Goal: Task Accomplishment & Management: Manage account settings

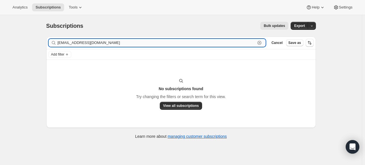
click at [93, 44] on input "[EMAIL_ADDRESS][DOMAIN_NAME]" at bounding box center [157, 43] width 198 height 8
paste input "[EMAIL_ADDRESS][DOMAIN_NAME]"
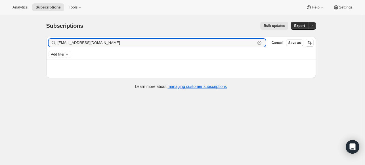
type input "[EMAIL_ADDRESS][DOMAIN_NAME]"
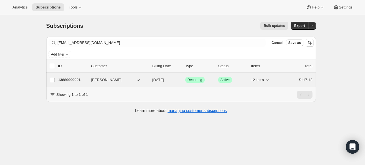
click at [76, 78] on p "13880099091" at bounding box center [72, 80] width 28 height 6
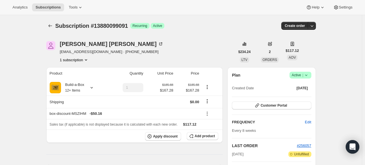
click at [309, 75] on icon at bounding box center [306, 75] width 6 height 6
click at [304, 92] on button "Cancel subscription" at bounding box center [299, 95] width 35 height 9
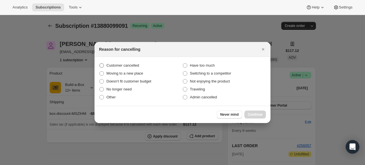
click at [128, 66] on span "Customer cancelled" at bounding box center [122, 65] width 33 height 4
click at [100, 64] on input "Customer cancelled" at bounding box center [99, 63] width 0 height 0
radio input "true"
click at [261, 114] on span "Continue" at bounding box center [255, 114] width 15 height 5
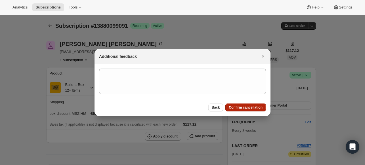
click at [241, 105] on span "Confirm cancellation" at bounding box center [246, 107] width 34 height 5
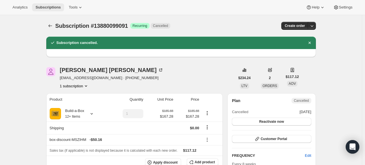
click at [56, 10] on button "Subscriptions" at bounding box center [48, 7] width 32 height 8
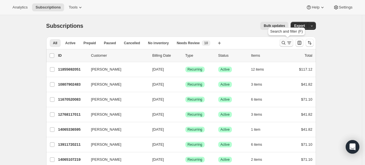
click at [283, 42] on icon "Search and filter results" at bounding box center [284, 43] width 4 height 4
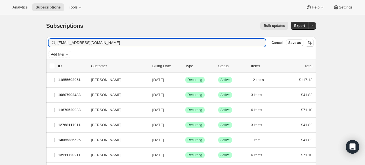
type input "[EMAIL_ADDRESS][DOMAIN_NAME]"
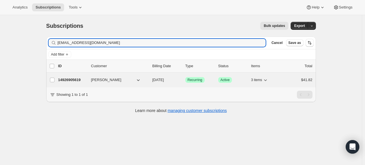
click at [74, 78] on p "14926905619" at bounding box center [72, 80] width 28 height 6
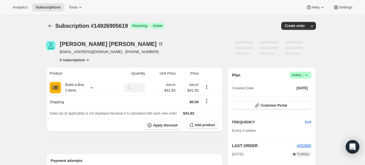
click at [309, 76] on icon at bounding box center [306, 75] width 6 height 6
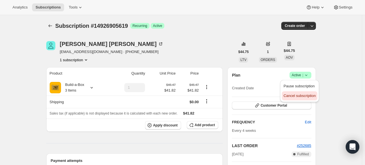
click at [291, 97] on span "Cancel subscription" at bounding box center [300, 96] width 32 height 4
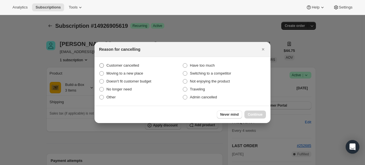
click at [110, 63] on span "Customer cancelled" at bounding box center [122, 65] width 33 height 4
click at [100, 63] on input "Customer cancelled" at bounding box center [99, 63] width 0 height 0
radio input "true"
click at [249, 112] on button "Continue" at bounding box center [255, 115] width 22 height 8
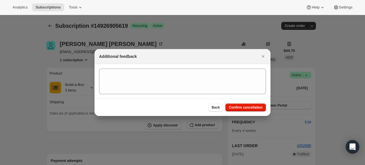
click at [260, 112] on div "Back Confirm cancellation" at bounding box center [183, 107] width 176 height 17
click at [258, 106] on span "Confirm cancellation" at bounding box center [246, 107] width 34 height 5
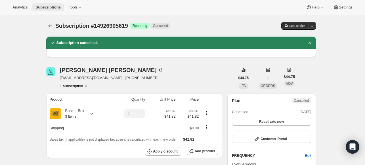
click at [60, 7] on span "Subscriptions" at bounding box center [47, 7] width 25 height 5
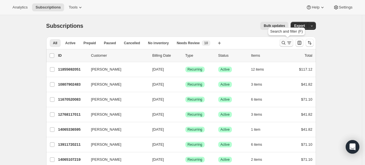
click at [284, 42] on icon "Search and filter results" at bounding box center [284, 43] width 4 height 4
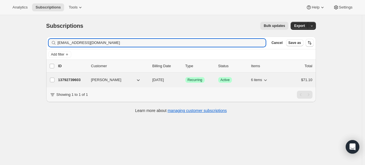
type input "[EMAIL_ADDRESS][DOMAIN_NAME]"
click at [76, 77] on p "13792739603" at bounding box center [72, 80] width 28 height 6
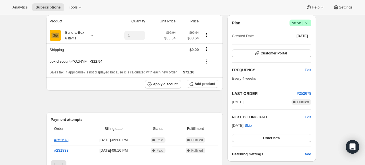
scroll to position [28, 0]
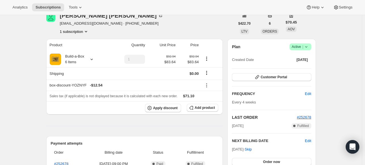
click at [309, 48] on icon at bounding box center [306, 47] width 6 height 6
click at [288, 66] on span "Cancel subscription" at bounding box center [300, 67] width 32 height 4
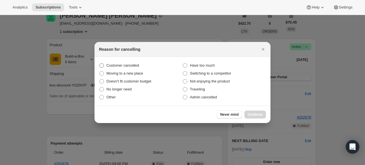
click at [125, 62] on label "Customer cancelled" at bounding box center [140, 66] width 83 height 8
click at [100, 63] on input "Customer cancelled" at bounding box center [99, 63] width 0 height 0
radio input "true"
click at [262, 116] on span "Continue" at bounding box center [255, 114] width 15 height 5
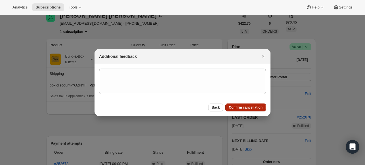
click at [254, 108] on span "Confirm cancellation" at bounding box center [246, 107] width 34 height 5
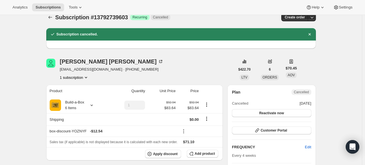
scroll to position [0, 0]
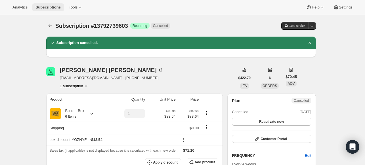
click at [58, 9] on span "Subscriptions" at bounding box center [47, 7] width 25 height 5
